Goal: Transaction & Acquisition: Purchase product/service

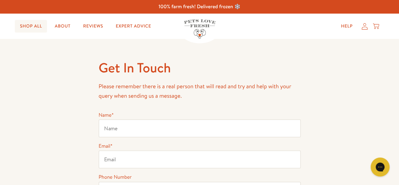
click at [30, 25] on link "Shop All" at bounding box center [31, 26] width 32 height 13
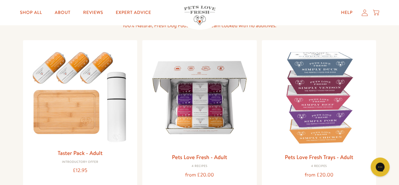
scroll to position [56, 0]
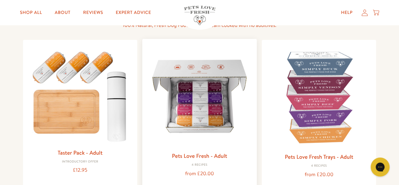
click at [181, 74] on img at bounding box center [199, 96] width 104 height 104
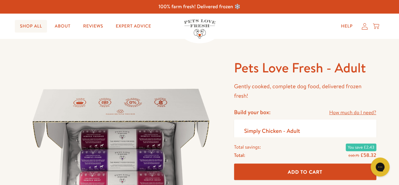
click at [44, 23] on link "Shop All" at bounding box center [31, 26] width 32 height 13
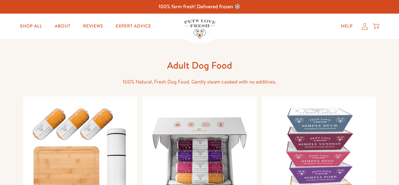
click at [341, 165] on img at bounding box center [319, 153] width 104 height 104
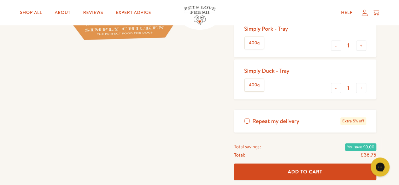
scroll to position [203, 0]
